Goal: Information Seeking & Learning: Learn about a topic

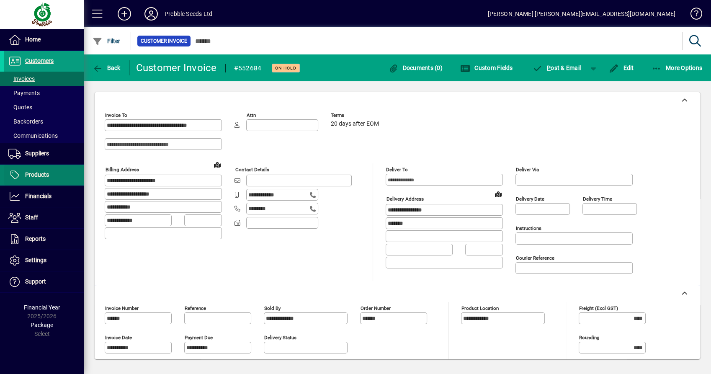
click at [45, 170] on span "Products" at bounding box center [26, 175] width 45 height 10
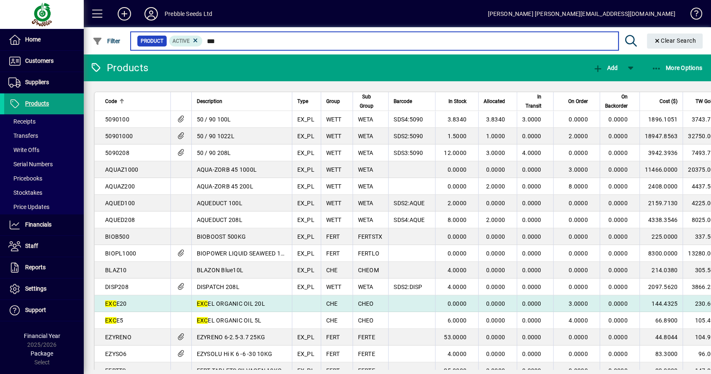
type input "***"
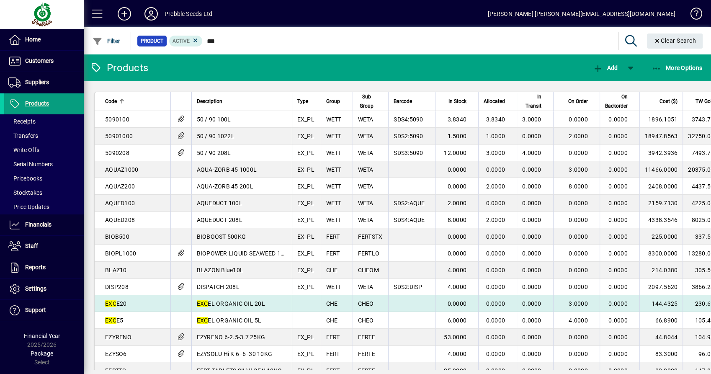
click at [248, 309] on td "EXC EL ORGANIC OIL 20L" at bounding box center [241, 303] width 100 height 17
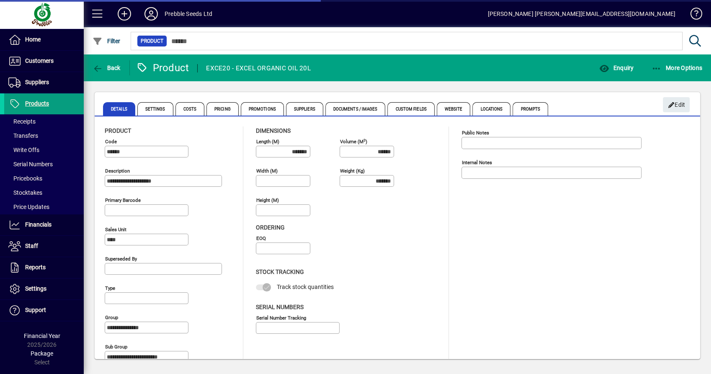
type input "****"
click at [628, 71] on span "button" at bounding box center [616, 68] width 39 height 20
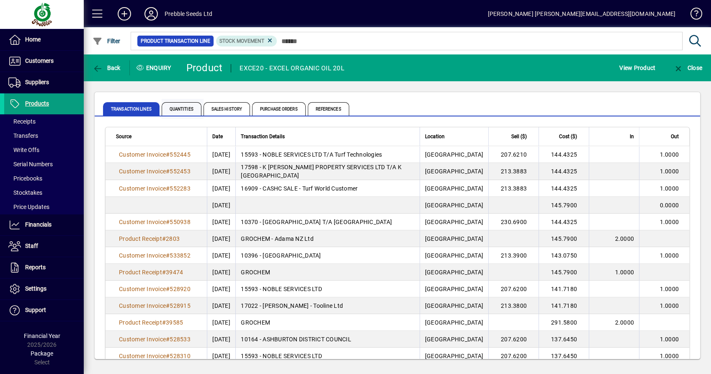
click at [163, 111] on span "Quantities" at bounding box center [182, 108] width 40 height 13
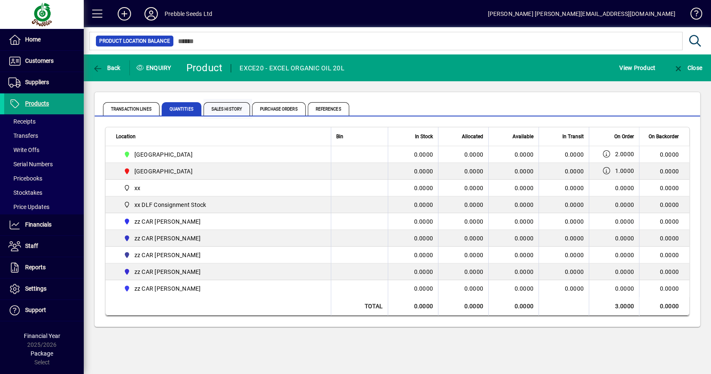
click at [240, 106] on span "Sales History" at bounding box center [226, 108] width 46 height 13
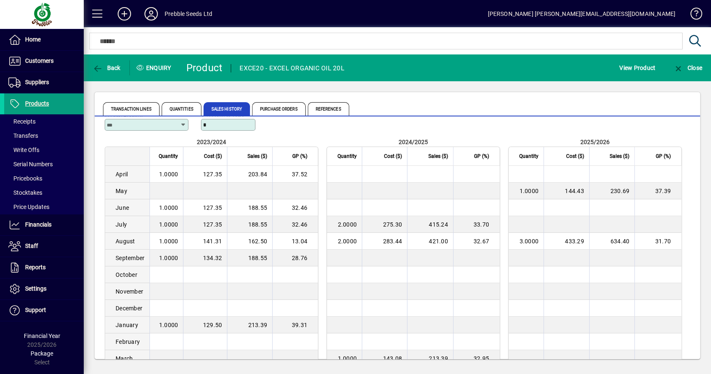
scroll to position [8, 0]
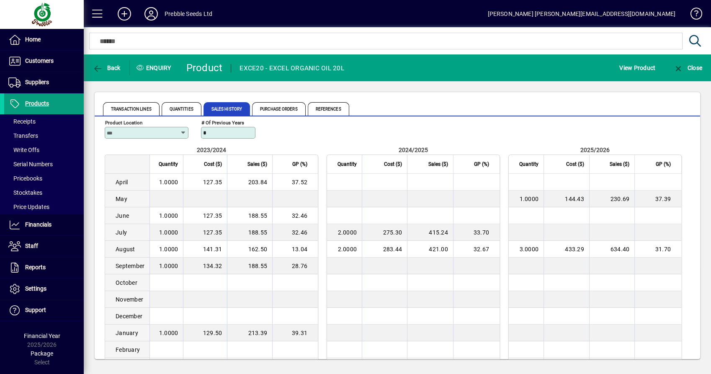
click at [160, 140] on div at bounding box center [147, 143] width 84 height 9
click at [158, 126] on div "Product Location" at bounding box center [147, 128] width 84 height 20
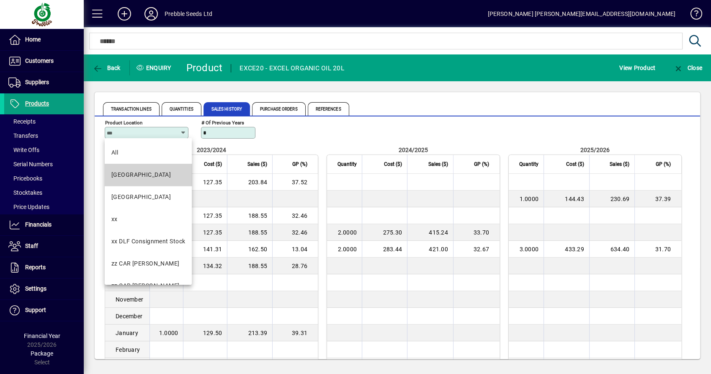
click at [152, 177] on div "[GEOGRAPHIC_DATA]" at bounding box center [140, 174] width 59 height 9
type input "**********"
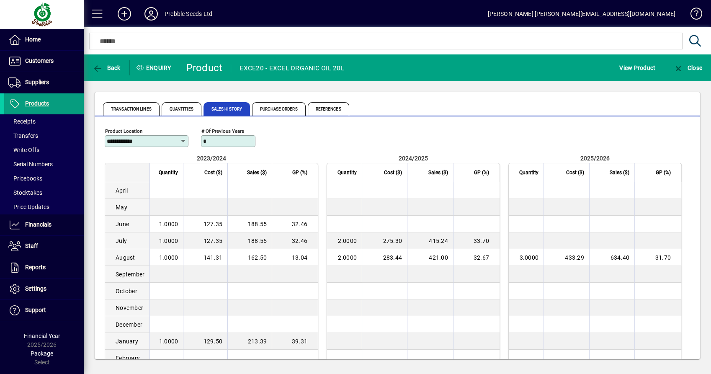
scroll to position [49, 0]
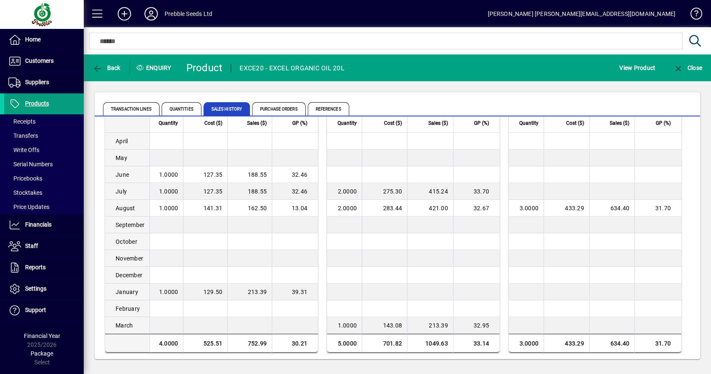
drag, startPoint x: 171, startPoint y: 222, endPoint x: 532, endPoint y: 243, distance: 361.1
click at [532, 243] on div "2023/2024 Quantity Cost ($) Sales ($) GP (%) April 0.0000 0.00 0.00 0.0000 May …" at bounding box center [397, 229] width 585 height 248
click at [529, 243] on td "0.0000" at bounding box center [526, 241] width 35 height 17
click at [160, 241] on td "0.0000" at bounding box center [165, 241] width 33 height 17
click at [163, 227] on td "0.0000" at bounding box center [165, 224] width 33 height 17
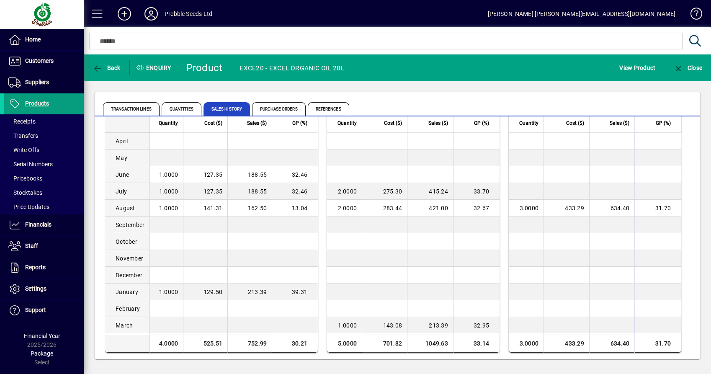
click at [161, 249] on td "0.0000" at bounding box center [165, 241] width 33 height 17
click at [160, 261] on td "0.0000" at bounding box center [165, 258] width 33 height 17
click at [117, 67] on span "Back" at bounding box center [107, 67] width 28 height 7
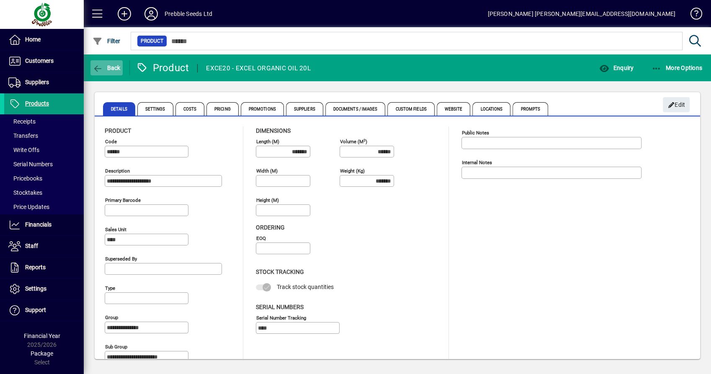
click at [103, 63] on span "button" at bounding box center [106, 68] width 32 height 20
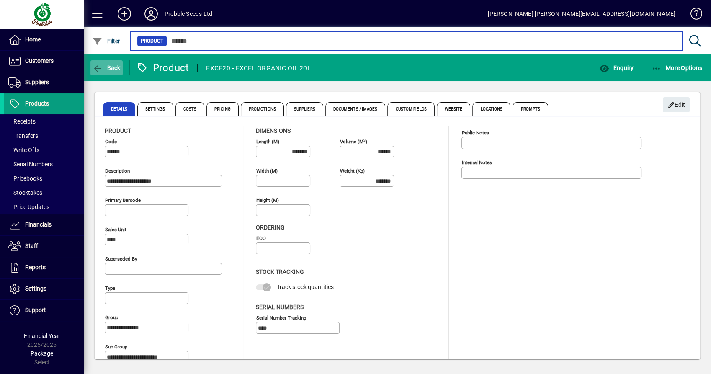
type input "***"
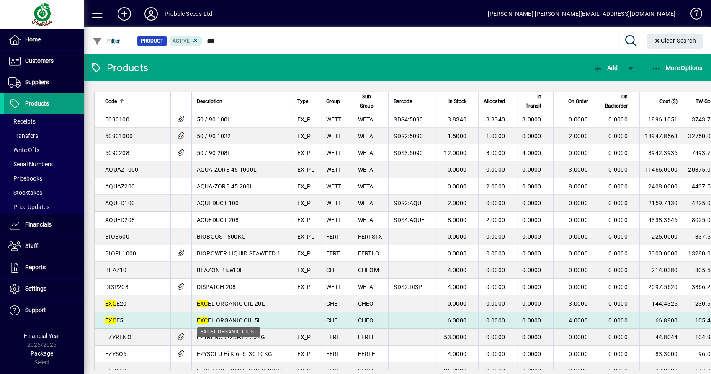
click at [250, 318] on span "EXC EL ORGANIC OIL 5L" at bounding box center [229, 320] width 65 height 7
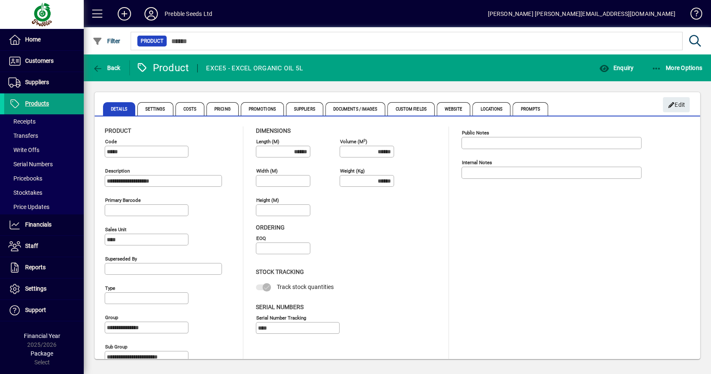
click at [611, 50] on div "Product" at bounding box center [405, 41] width 553 height 22
click at [610, 67] on span "Enquiry" at bounding box center [616, 67] width 35 height 7
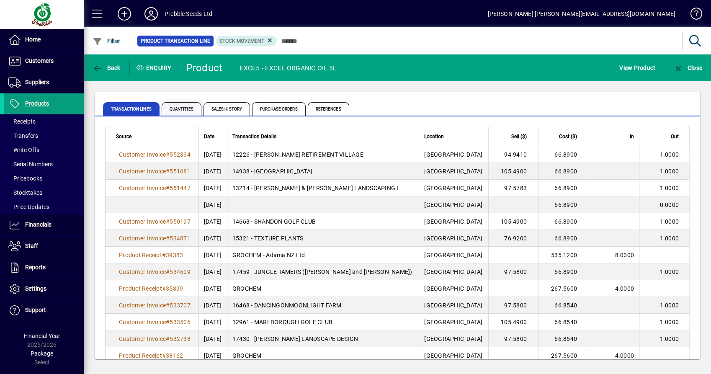
click at [192, 107] on span "Quantities" at bounding box center [182, 108] width 40 height 13
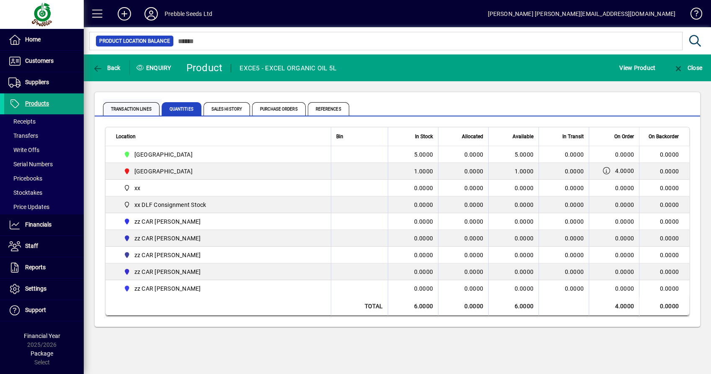
click at [139, 109] on span "Transaction Lines" at bounding box center [131, 108] width 57 height 13
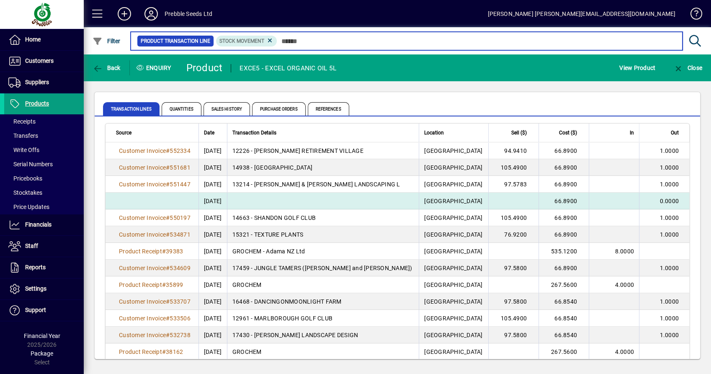
scroll to position [5, 0]
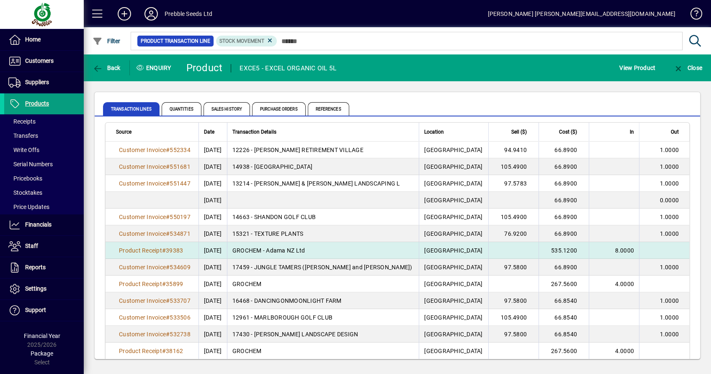
click at [452, 247] on td "[GEOGRAPHIC_DATA]" at bounding box center [454, 250] width 70 height 17
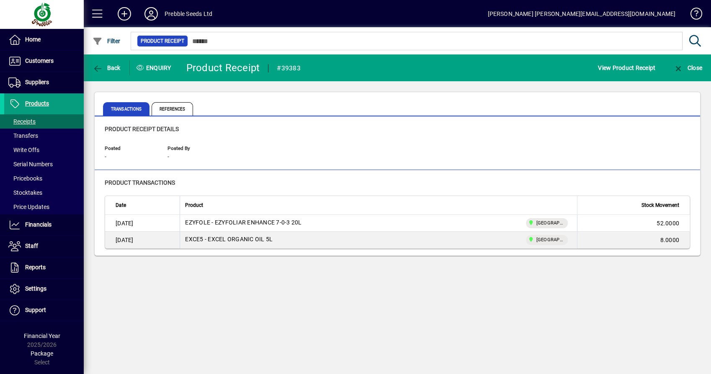
click at [337, 235] on div "EXCE5 - EXCEL ORGANIC OIL 5L [GEOGRAPHIC_DATA]" at bounding box center [378, 240] width 387 height 10
click at [636, 64] on span "View Product Receipt" at bounding box center [626, 67] width 57 height 13
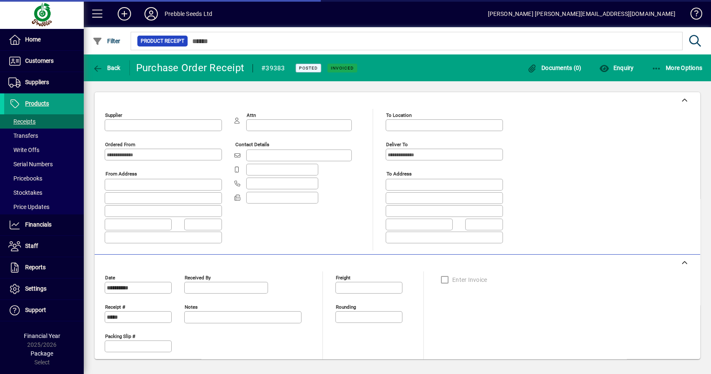
type input "**********"
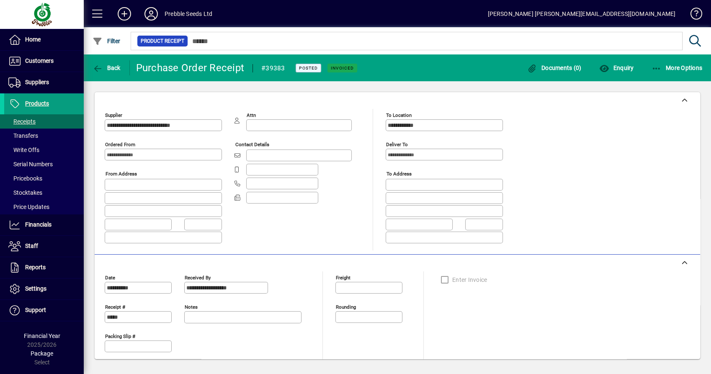
scroll to position [185, 0]
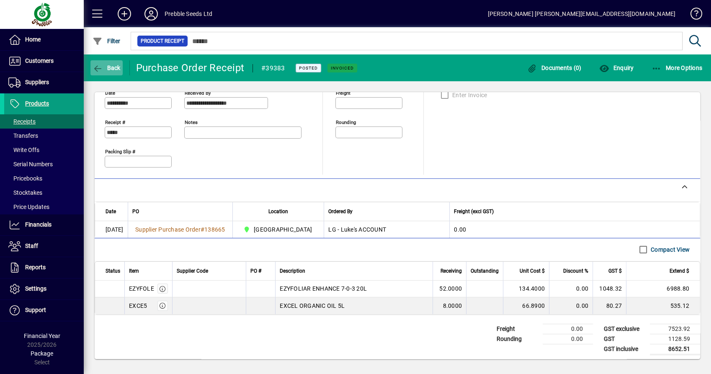
click at [111, 62] on span "button" at bounding box center [106, 68] width 32 height 20
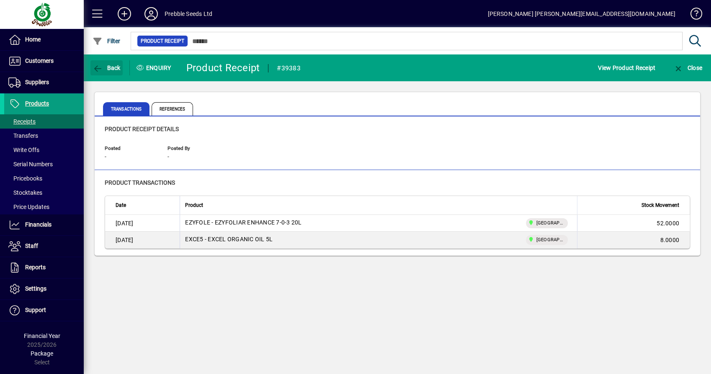
click at [111, 62] on span "button" at bounding box center [106, 68] width 32 height 20
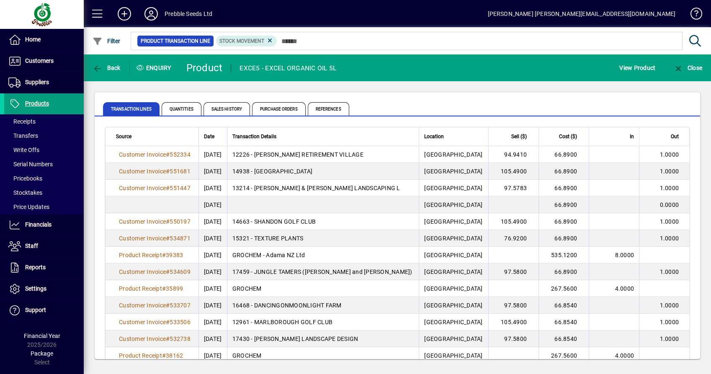
click at [89, 57] on mat-toolbar-row "Back Enquiry Product EXCE5 - EXCEL ORGANIC OIL 5L View Product Close" at bounding box center [397, 67] width 627 height 27
click at [220, 104] on span "Sales History" at bounding box center [226, 108] width 46 height 13
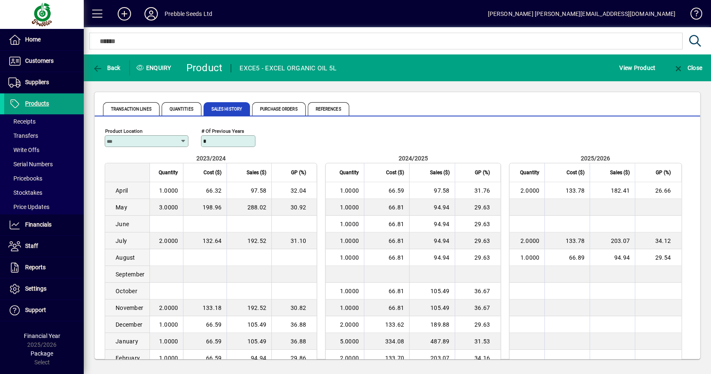
click at [166, 149] on div at bounding box center [147, 151] width 84 height 9
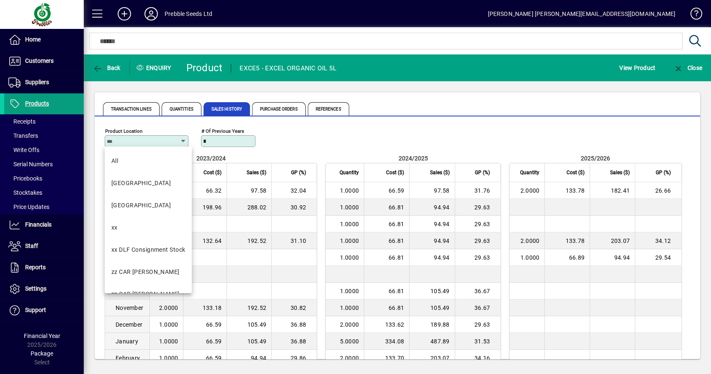
click at [167, 142] on input "Product Location" at bounding box center [143, 141] width 73 height 7
click at [151, 180] on div "[GEOGRAPHIC_DATA]" at bounding box center [140, 183] width 59 height 9
type input "**********"
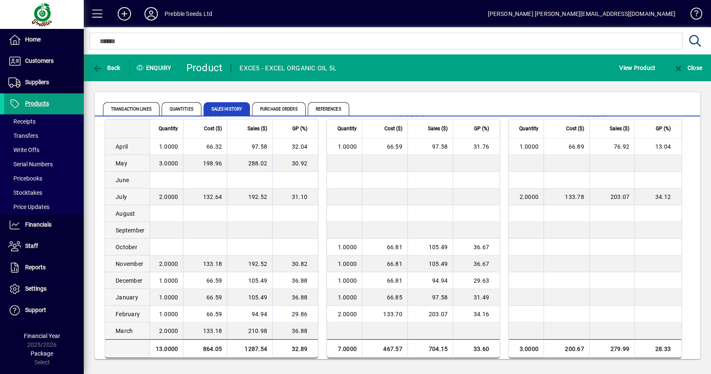
scroll to position [49, 0]
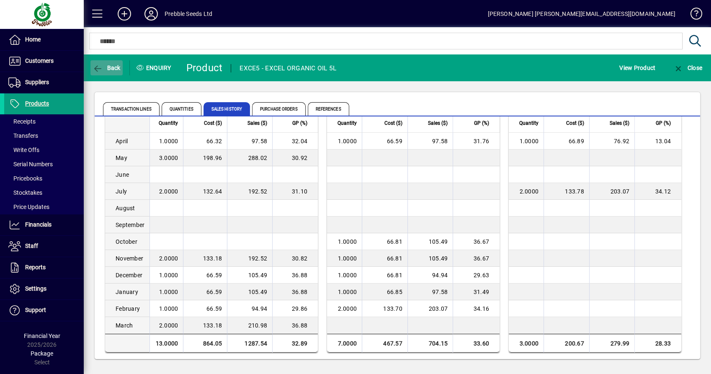
click at [107, 69] on span "Back" at bounding box center [107, 67] width 28 height 7
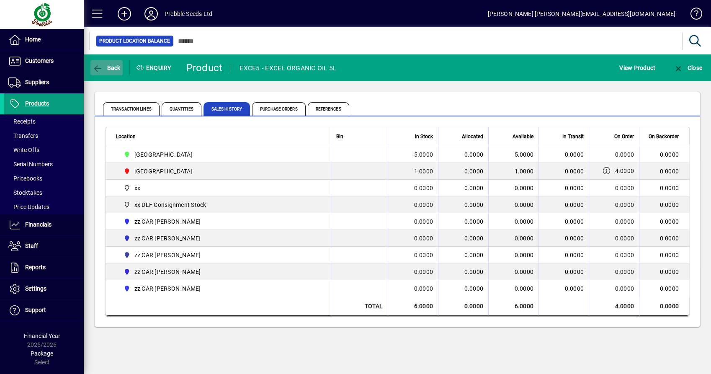
click at [107, 69] on span "Back" at bounding box center [107, 67] width 28 height 7
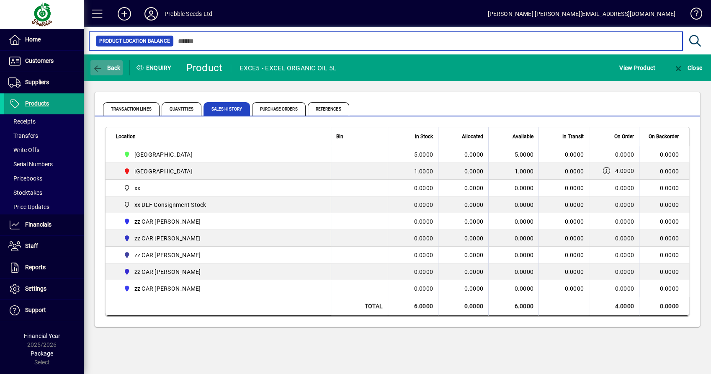
type input "***"
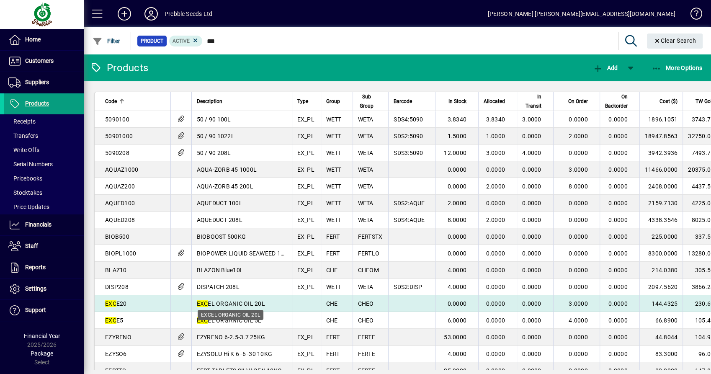
click at [263, 306] on span "EXC EL ORGANIC OIL 20L" at bounding box center [231, 303] width 68 height 7
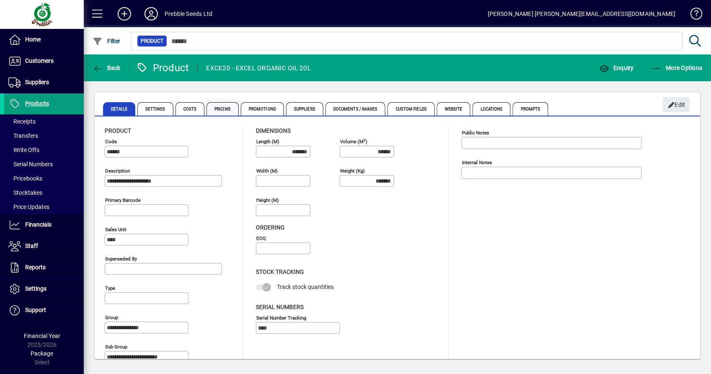
click at [218, 108] on span "Pricing" at bounding box center [222, 108] width 32 height 13
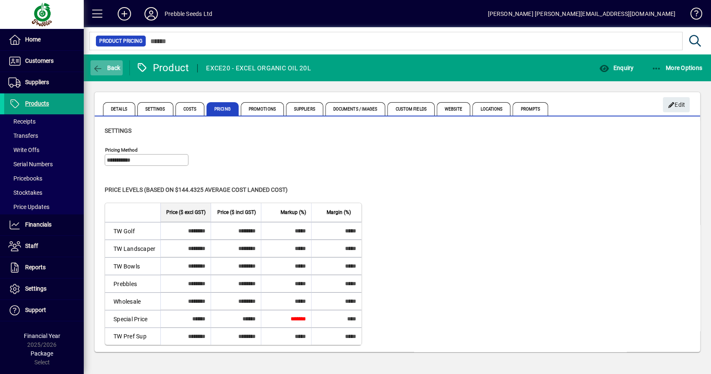
click at [110, 60] on span "button" at bounding box center [106, 68] width 32 height 20
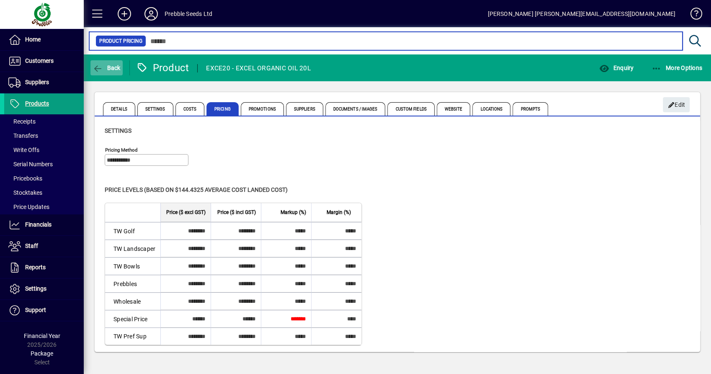
type input "***"
